Goal: Task Accomplishment & Management: Manage account settings

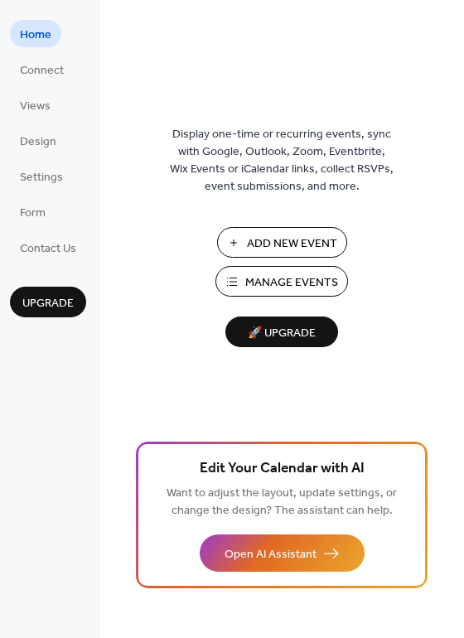
click at [260, 283] on span "Manage Events" at bounding box center [291, 282] width 93 height 17
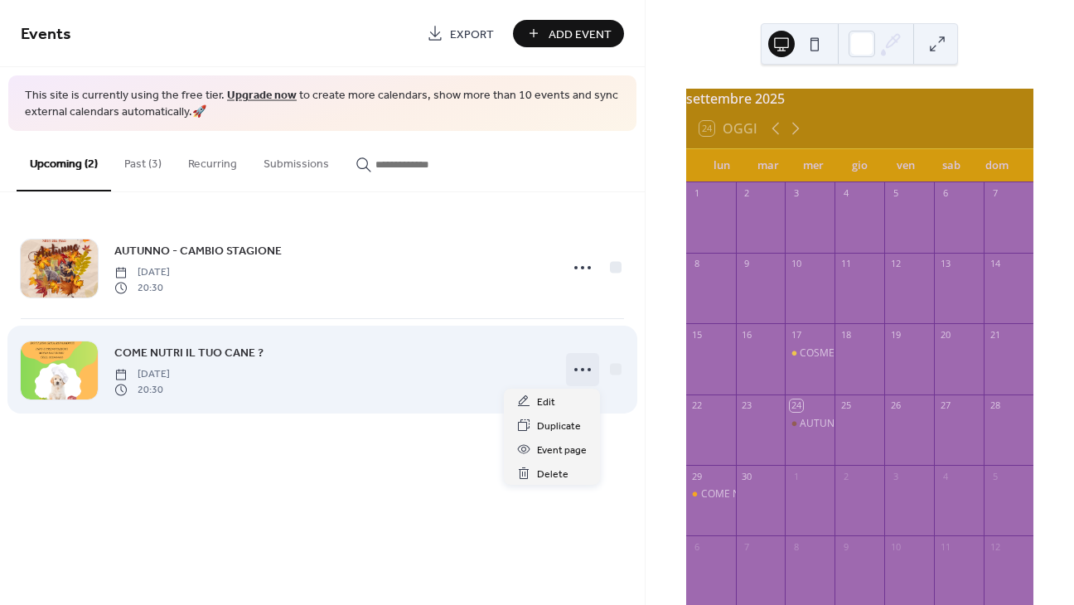
click at [582, 371] on icon at bounding box center [582, 369] width 27 height 27
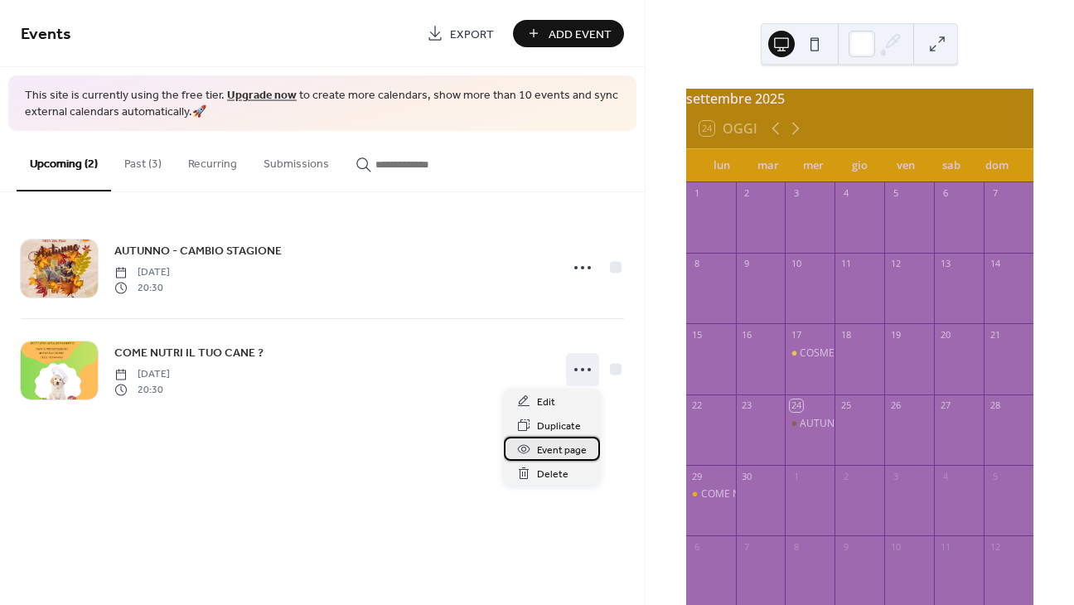
click at [548, 445] on span "Event page" at bounding box center [562, 450] width 50 height 17
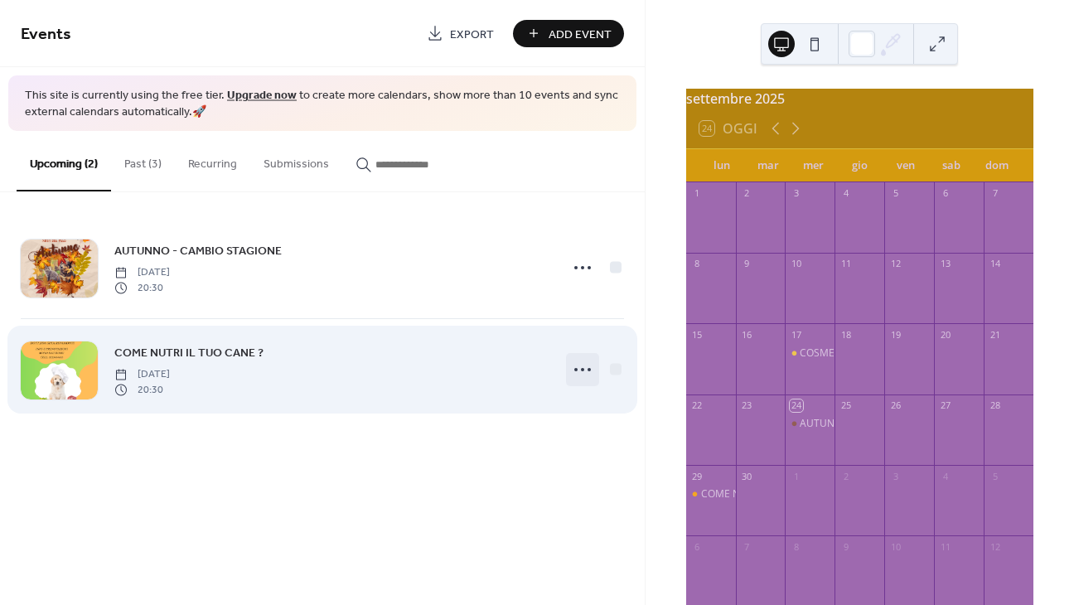
click at [579, 374] on icon at bounding box center [582, 369] width 27 height 27
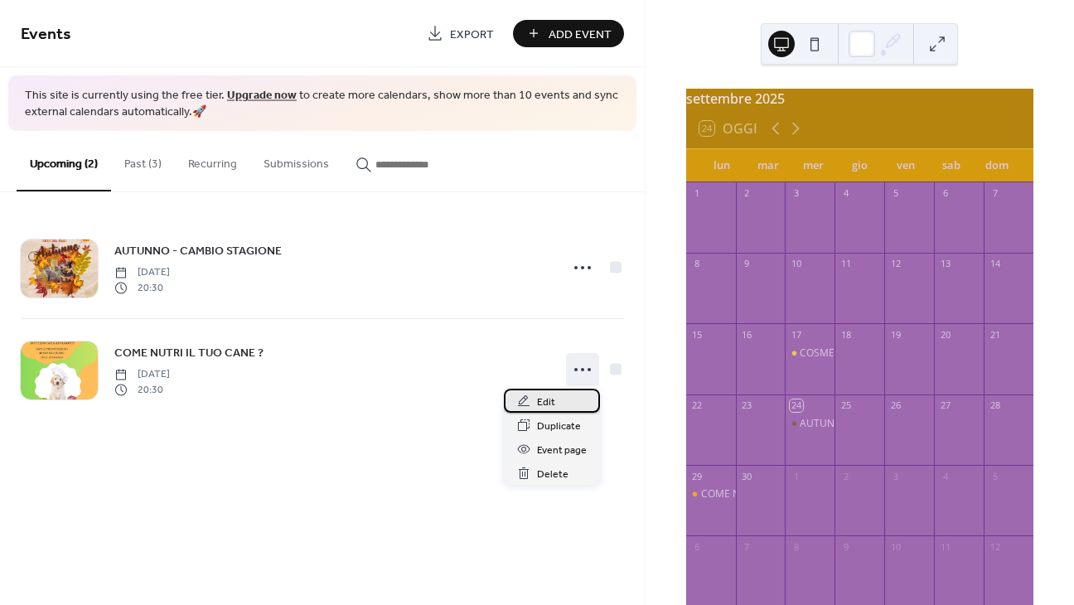
click at [549, 395] on span "Edit" at bounding box center [546, 402] width 18 height 17
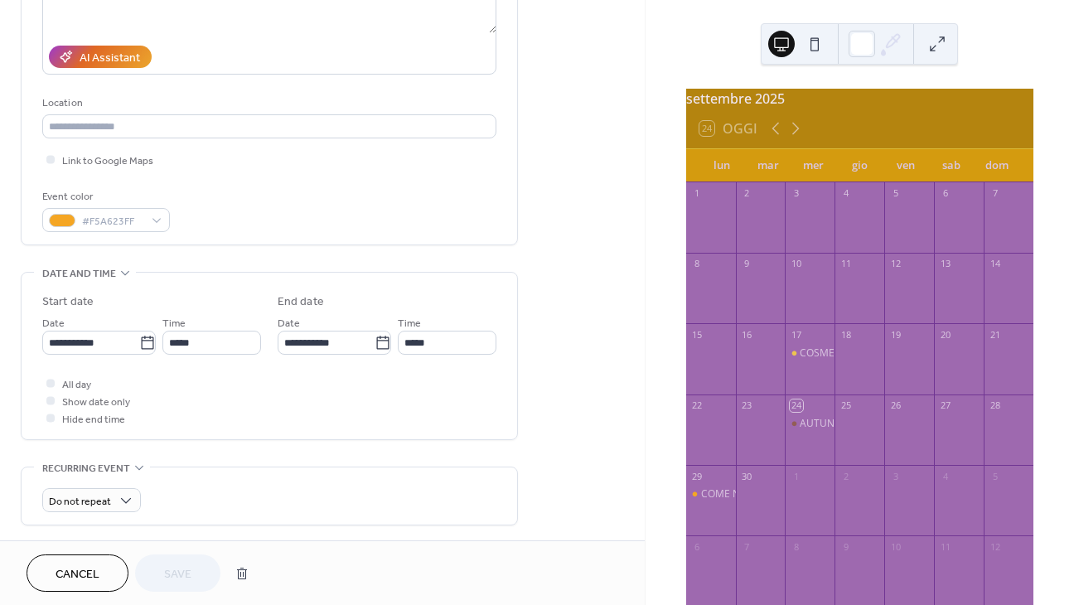
scroll to position [268, 0]
click at [144, 348] on icon at bounding box center [147, 342] width 17 height 17
click at [139, 348] on input "**********" at bounding box center [90, 342] width 97 height 24
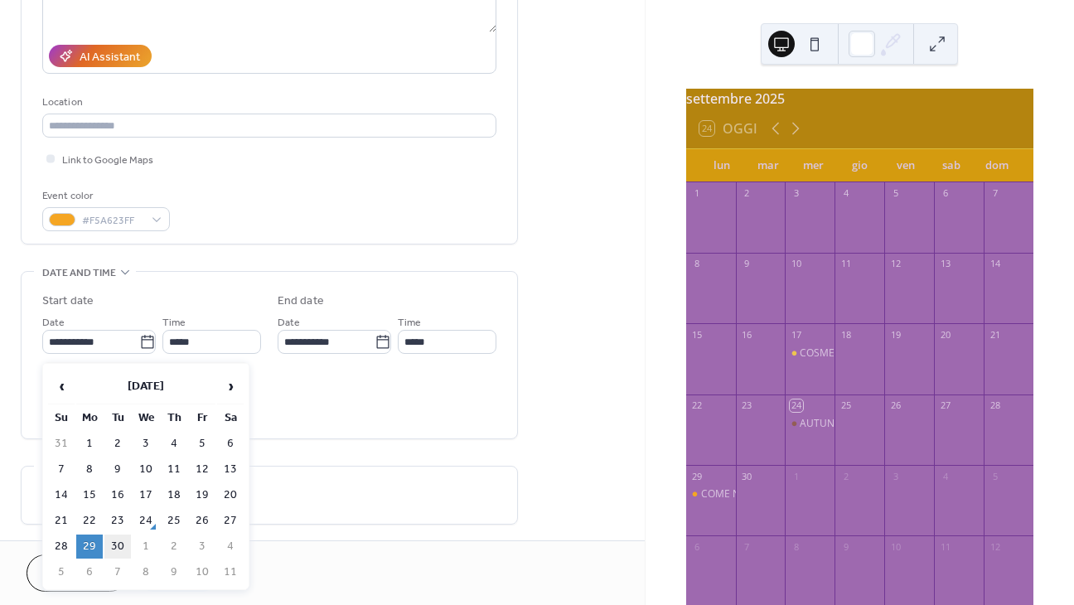
click at [120, 548] on td "30" at bounding box center [117, 546] width 27 height 24
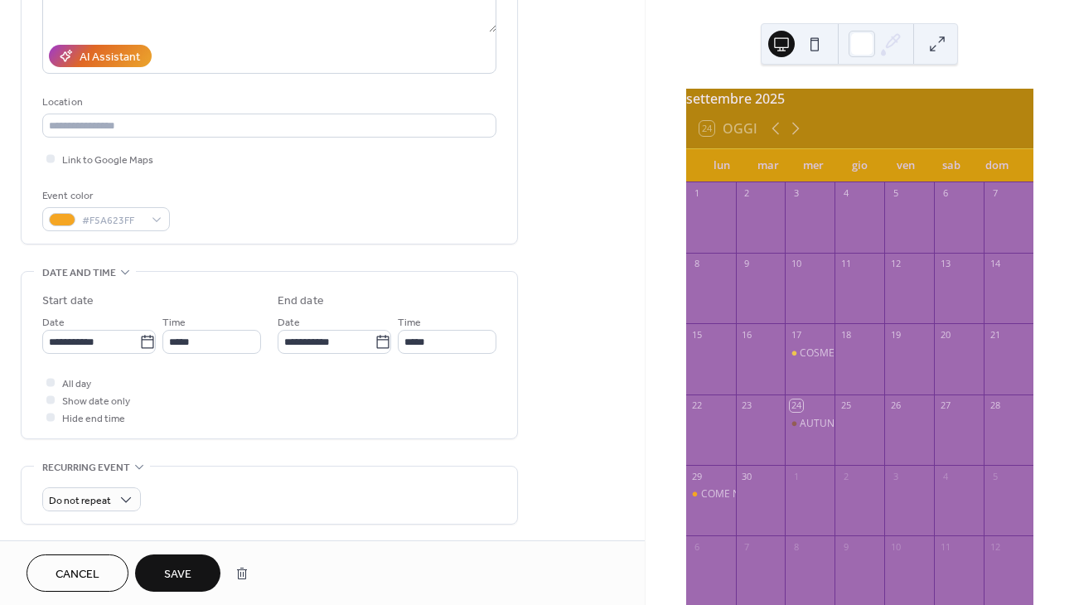
type input "**********"
click at [173, 578] on span "Save" at bounding box center [177, 574] width 27 height 17
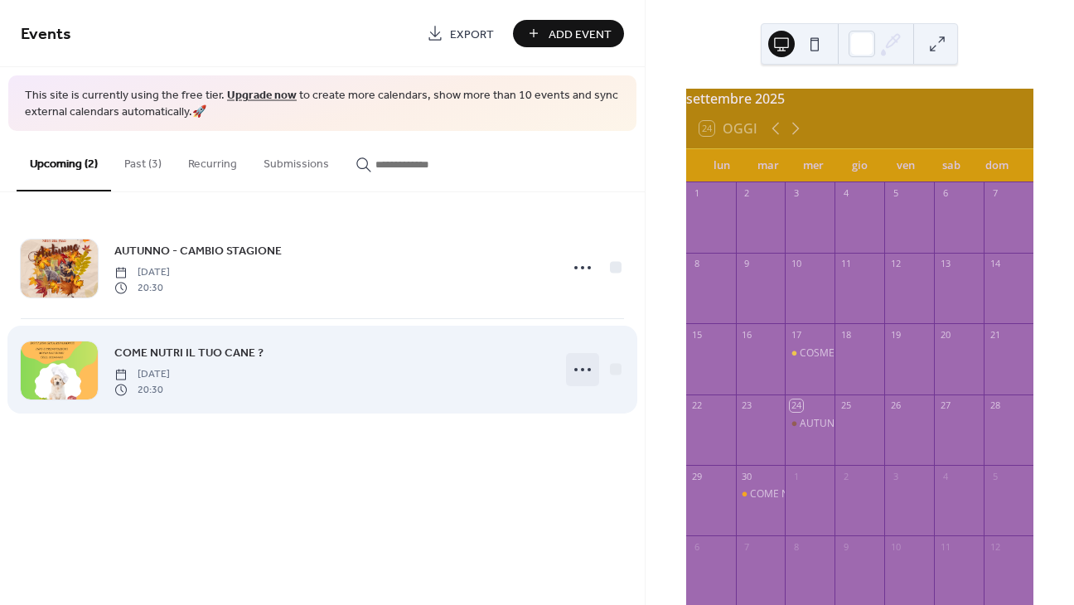
click at [582, 364] on icon at bounding box center [582, 369] width 27 height 27
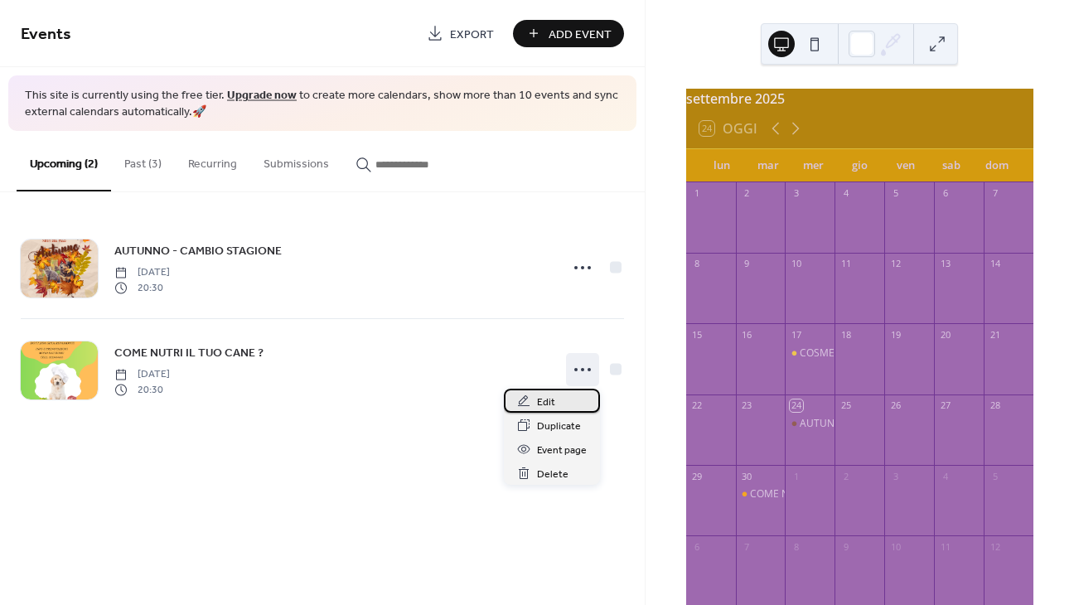
click at [543, 400] on span "Edit" at bounding box center [546, 402] width 18 height 17
